Goal: Information Seeking & Learning: Learn about a topic

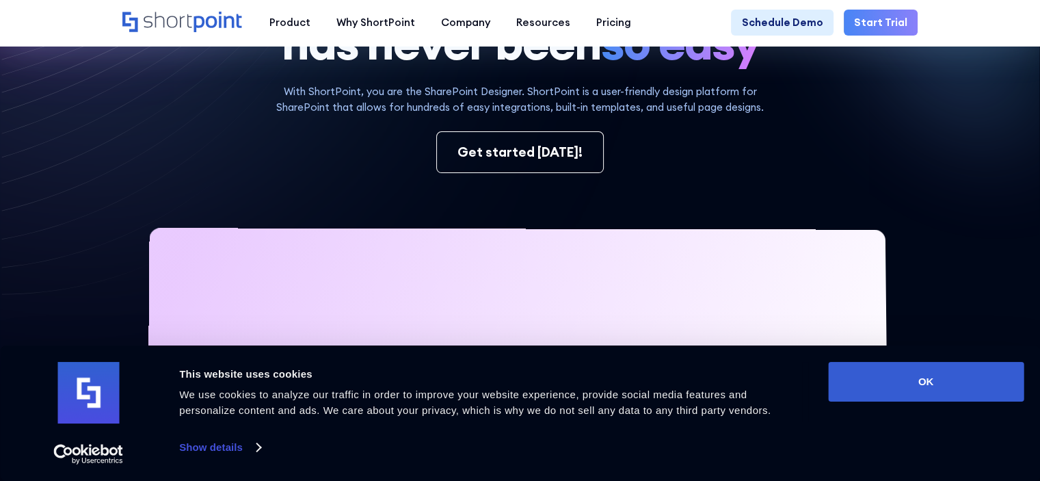
scroll to position [274, 0]
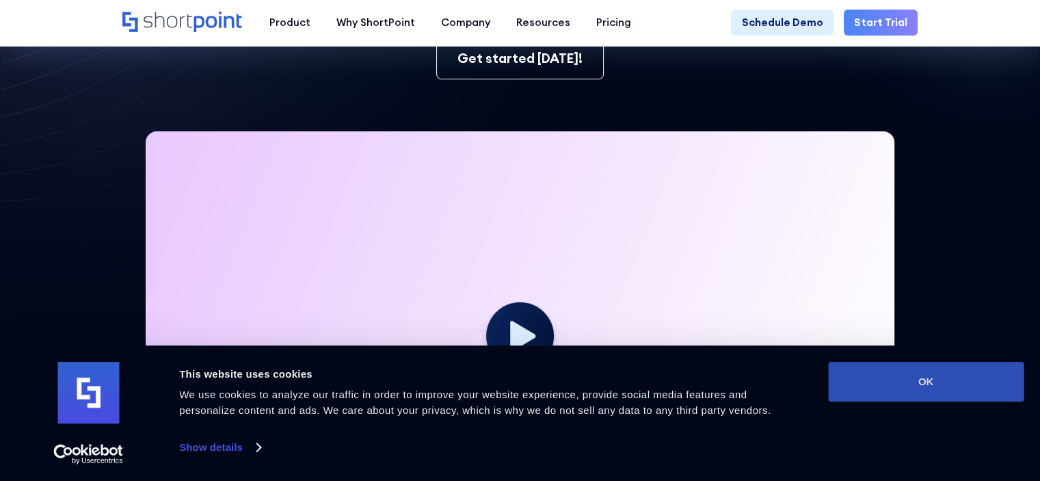
click at [912, 371] on button "OK" at bounding box center [926, 382] width 196 height 40
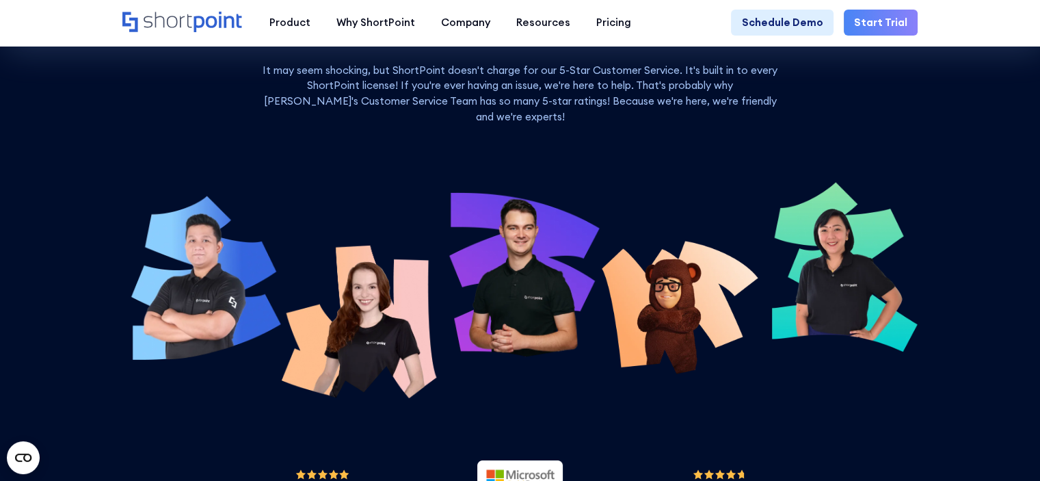
scroll to position [4629, 0]
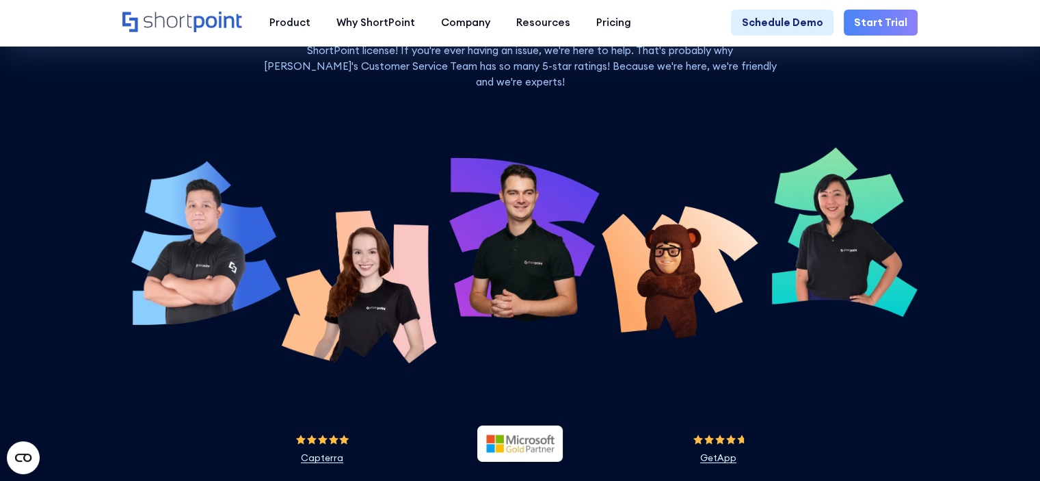
click at [530, 231] on img at bounding box center [519, 243] width 159 height 232
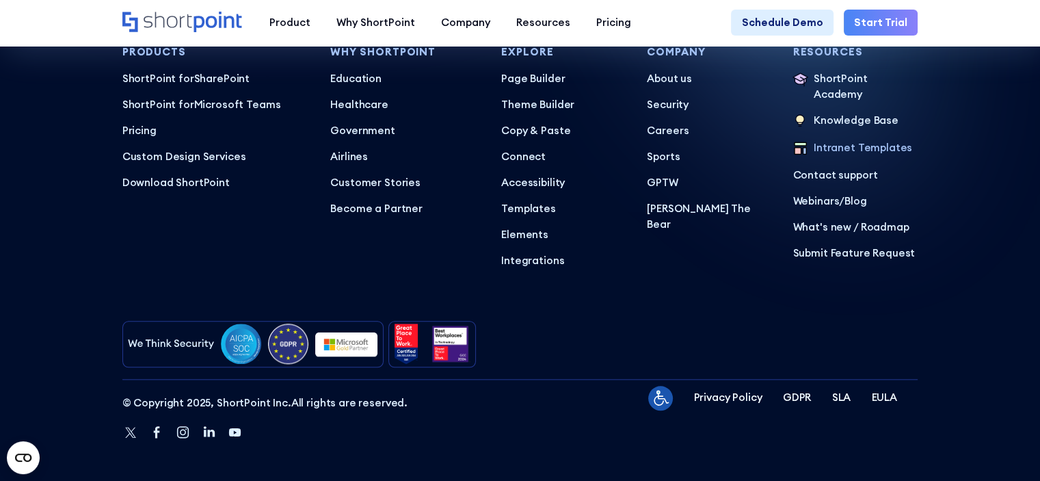
scroll to position [6544, 0]
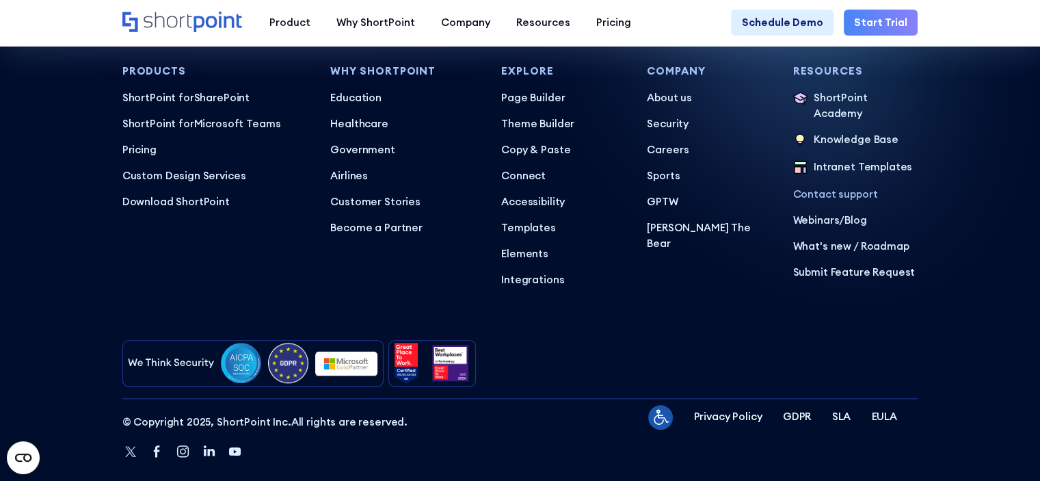
click at [854, 202] on p "Contact support" at bounding box center [855, 195] width 125 height 16
click at [670, 106] on p "About us" at bounding box center [709, 98] width 125 height 16
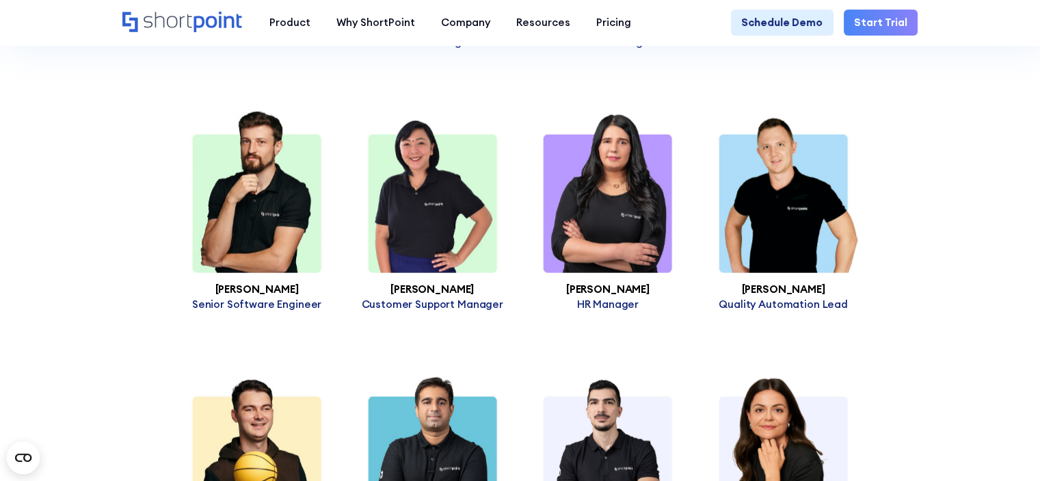
scroll to position [3420, 0]
